Goal: Information Seeking & Learning: Learn about a topic

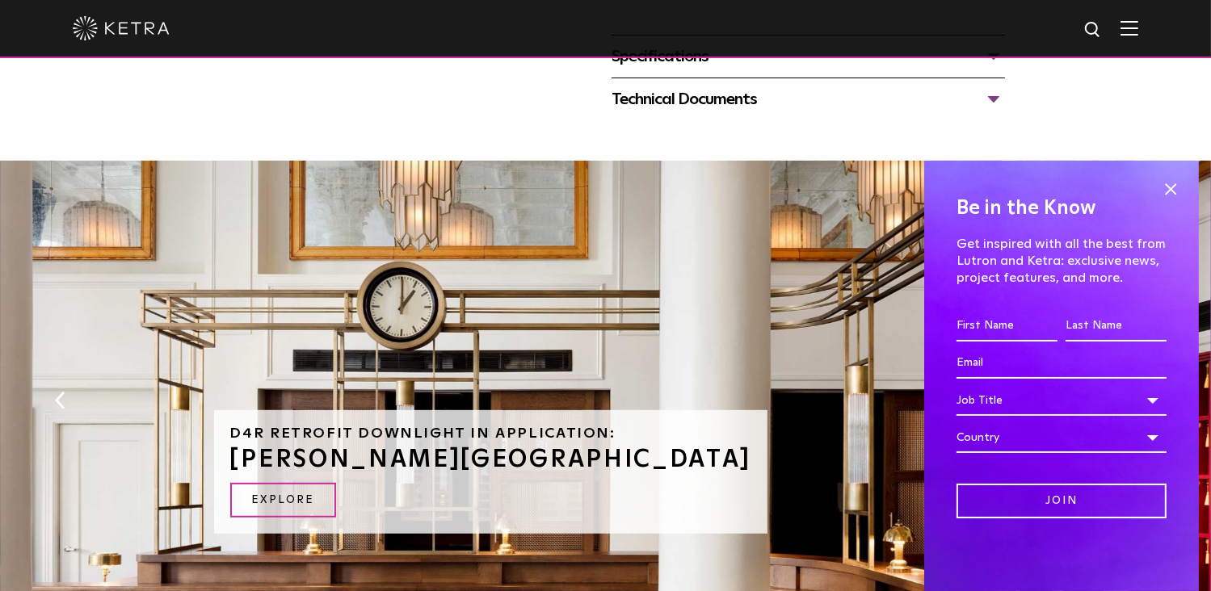
scroll to position [813, 0]
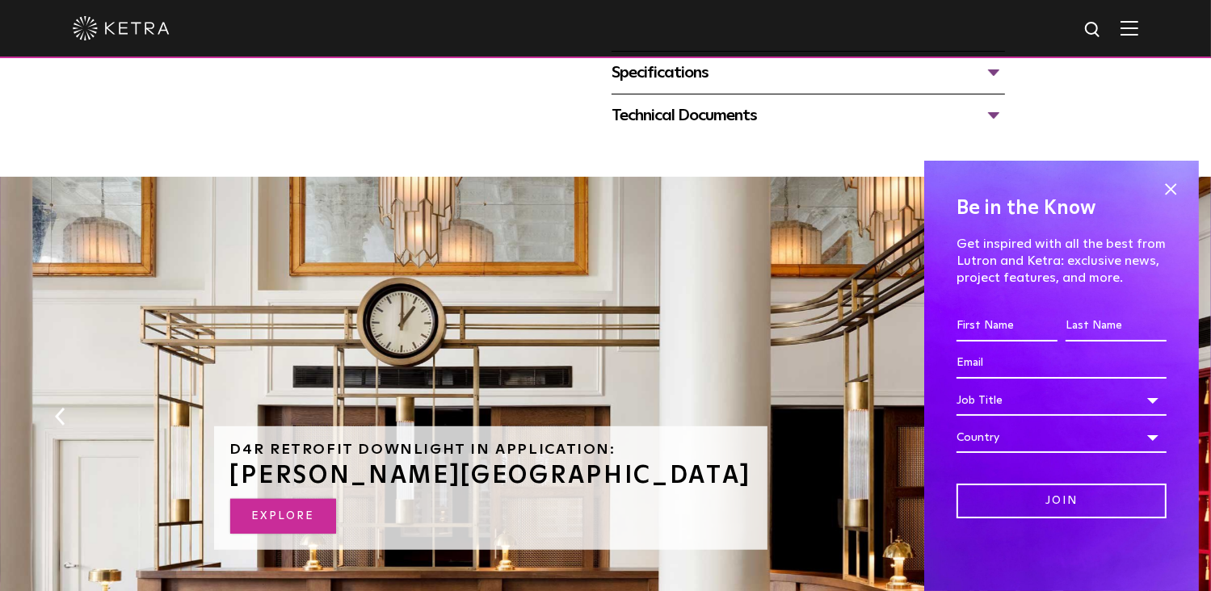
click at [297, 519] on link "EXPLORE" at bounding box center [283, 516] width 106 height 35
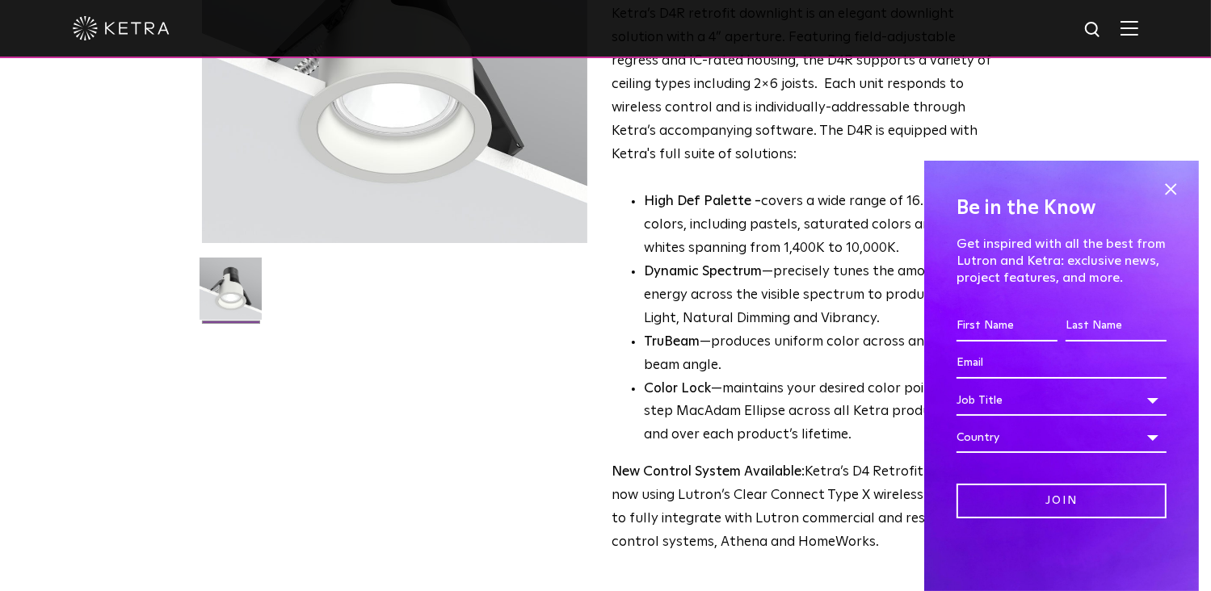
scroll to position [225, 0]
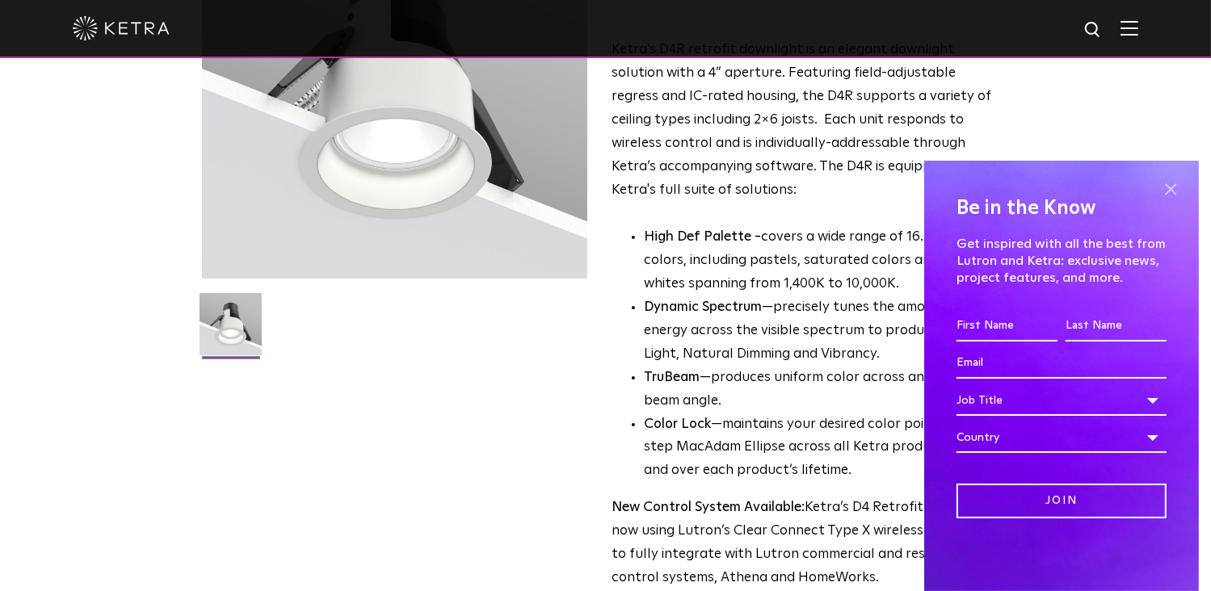
click at [1168, 187] on span at bounding box center [1171, 189] width 24 height 24
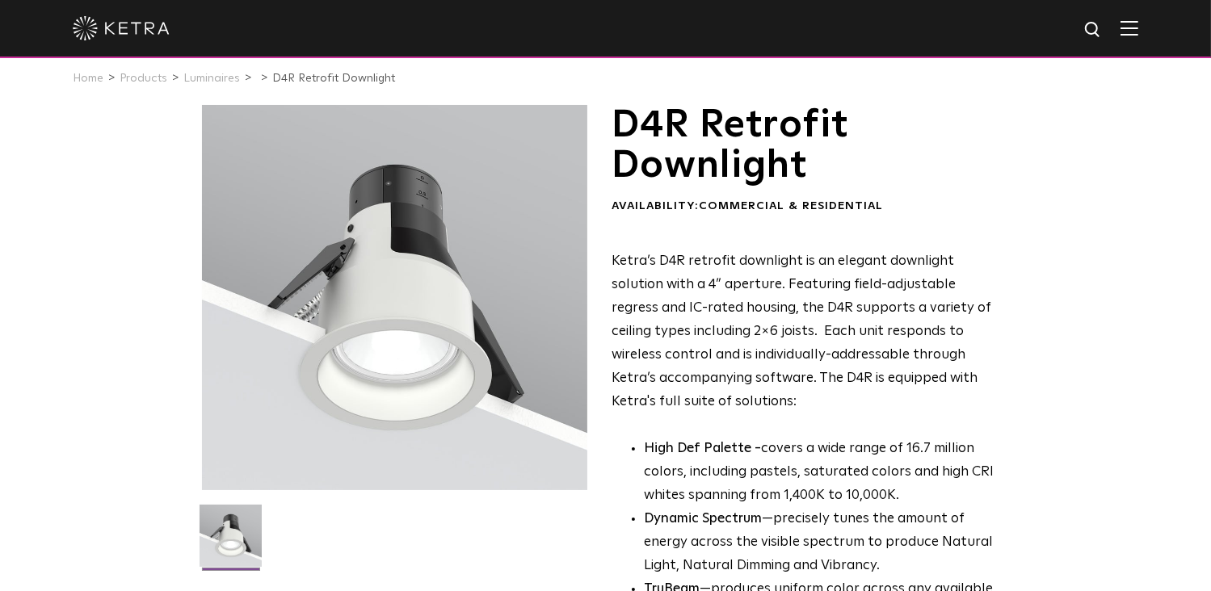
scroll to position [0, 0]
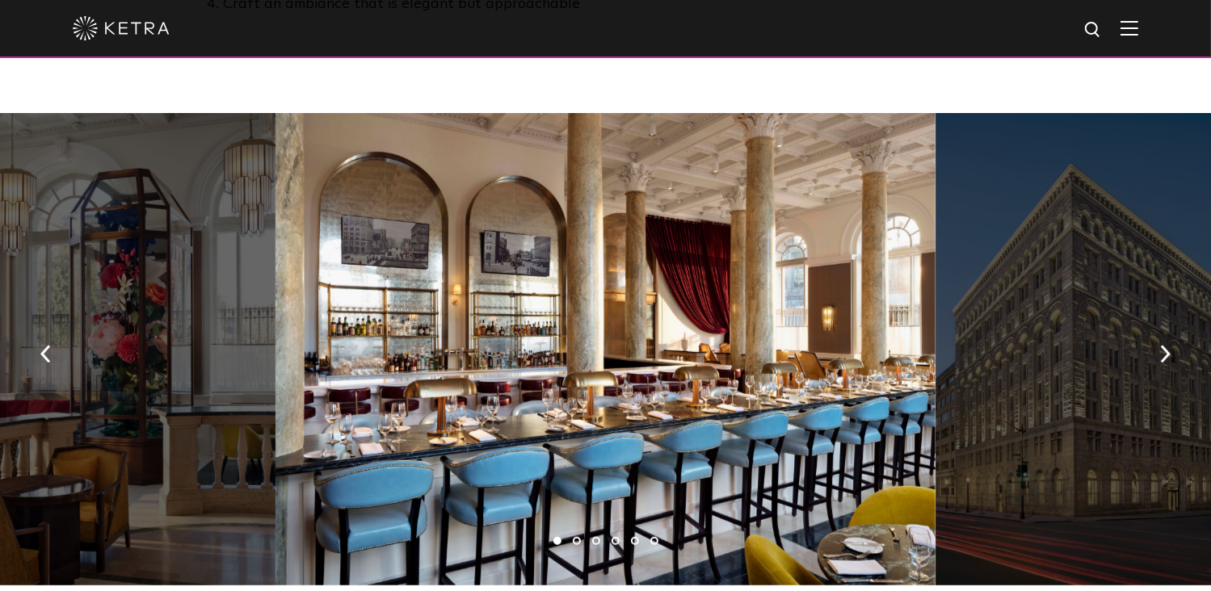
scroll to position [1177, 0]
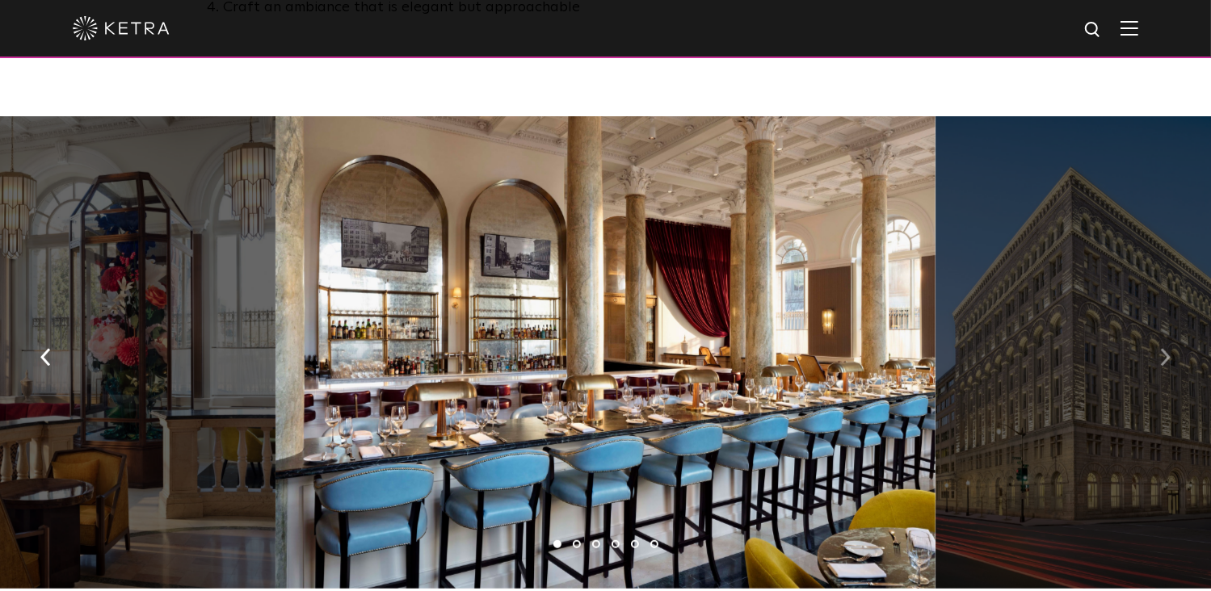
click at [1160, 349] on img "button" at bounding box center [1165, 358] width 11 height 18
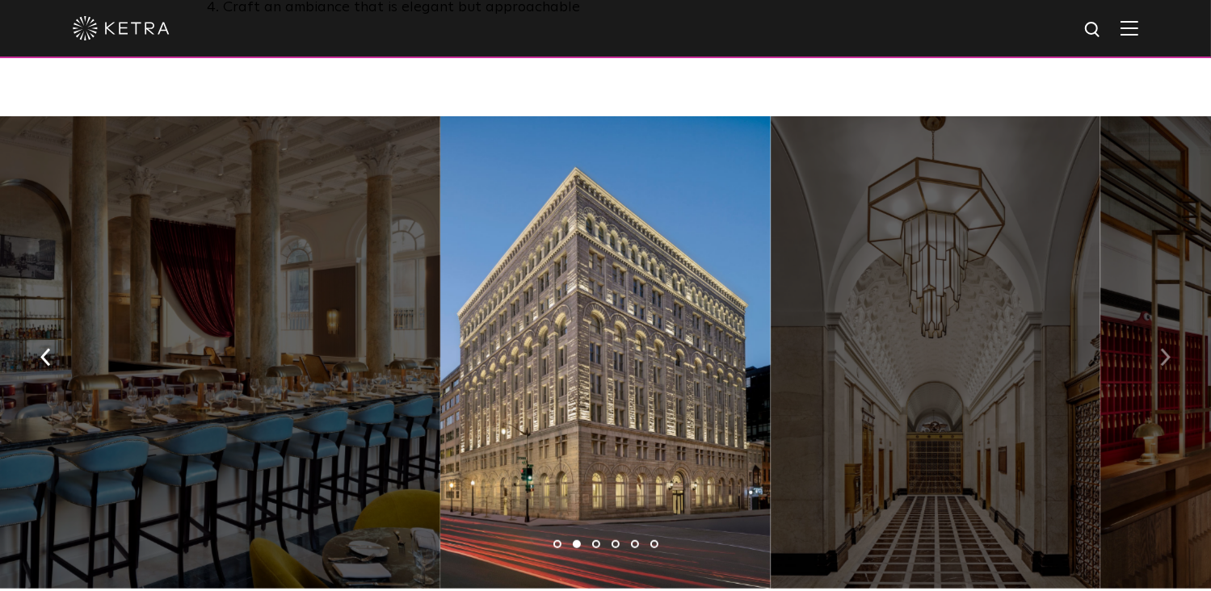
click at [1160, 349] on img "button" at bounding box center [1165, 358] width 11 height 18
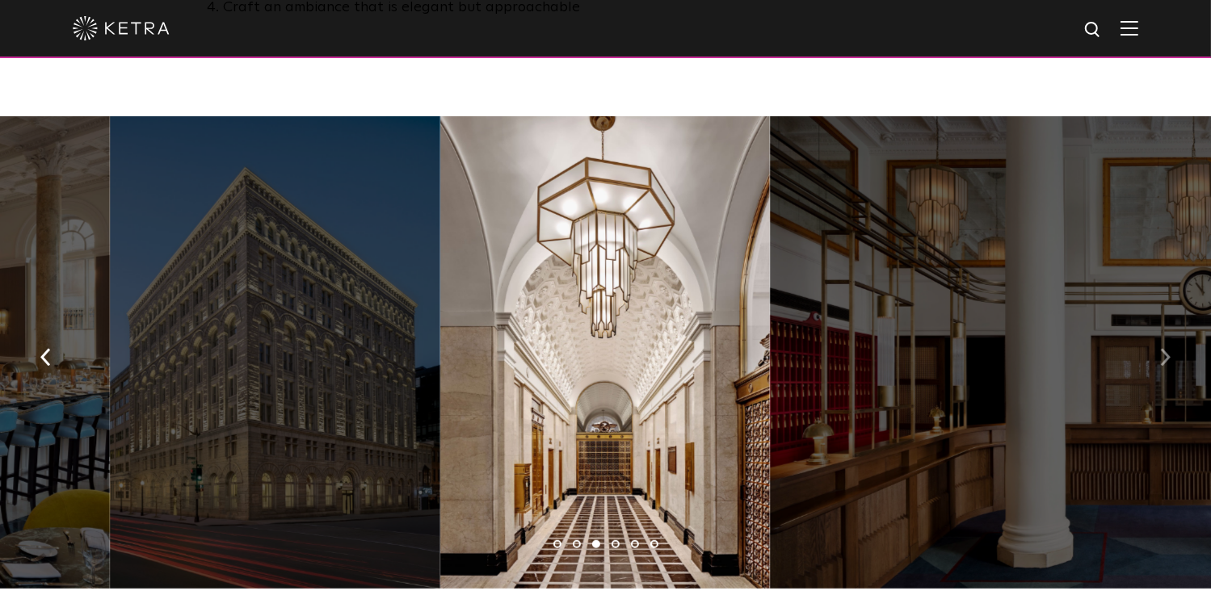
click at [1160, 349] on img "button" at bounding box center [1165, 358] width 11 height 18
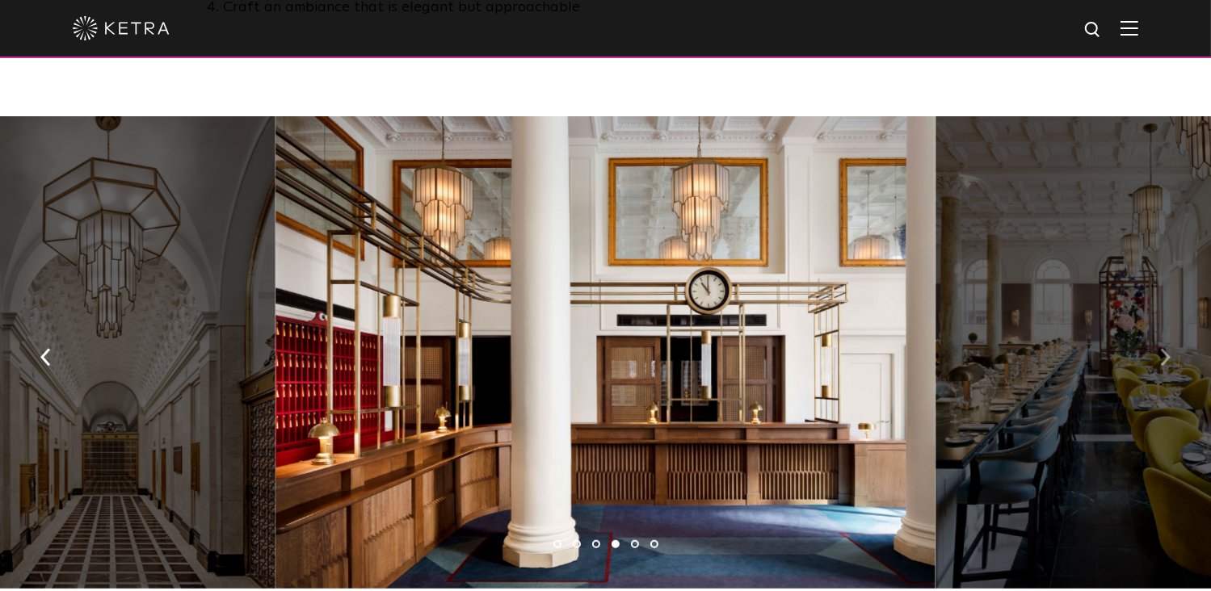
click at [1160, 349] on img "button" at bounding box center [1165, 358] width 11 height 18
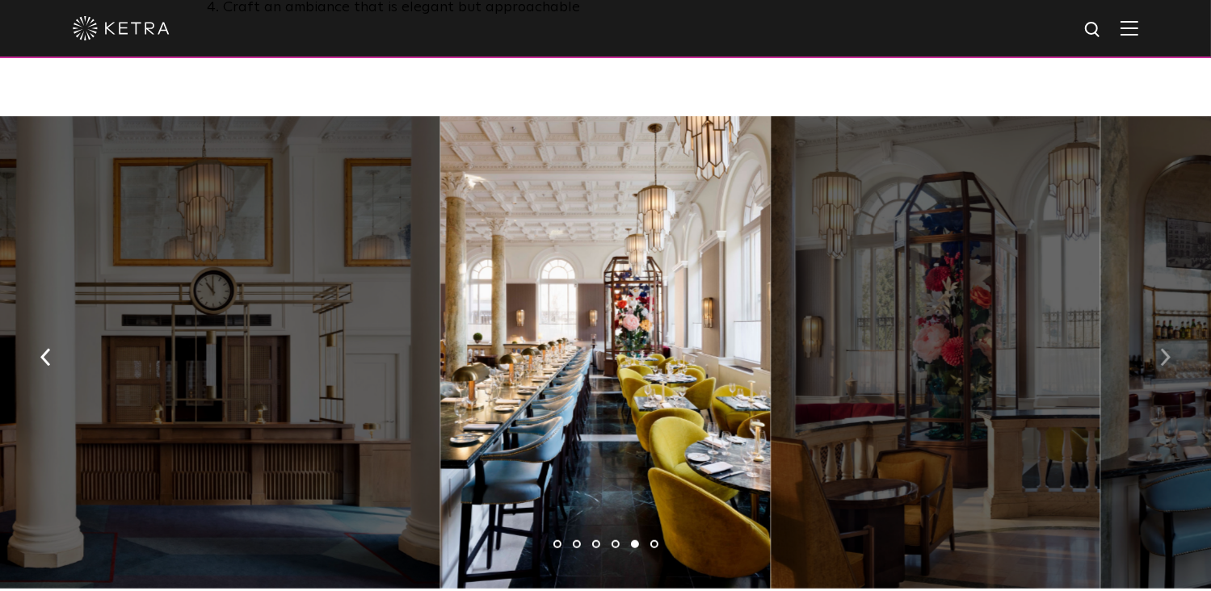
click at [1160, 349] on img "button" at bounding box center [1165, 358] width 11 height 18
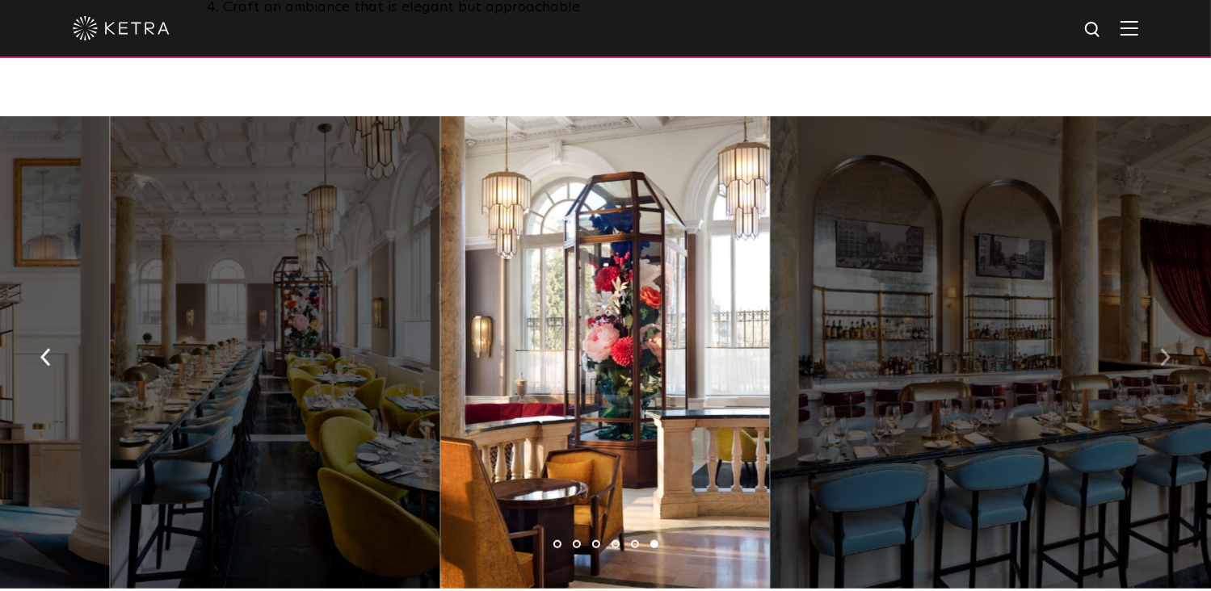
click at [1160, 349] on img "button" at bounding box center [1165, 358] width 11 height 18
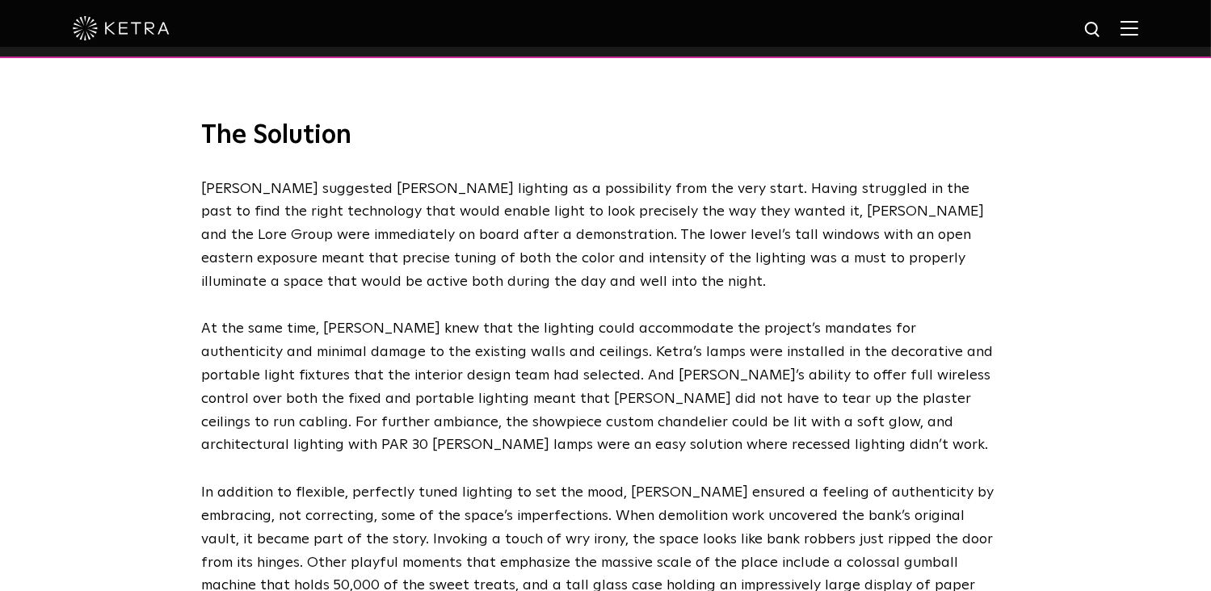
scroll to position [2349, 0]
